Goal: Information Seeking & Learning: Check status

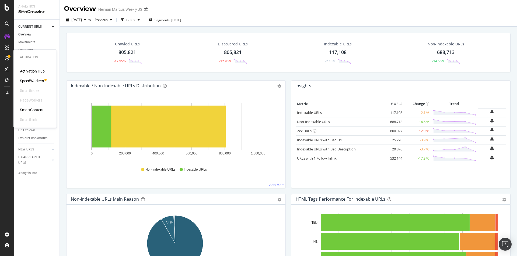
click at [38, 80] on div "SpeedWorkers" at bounding box center [32, 80] width 24 height 5
